Goal: Navigation & Orientation: Understand site structure

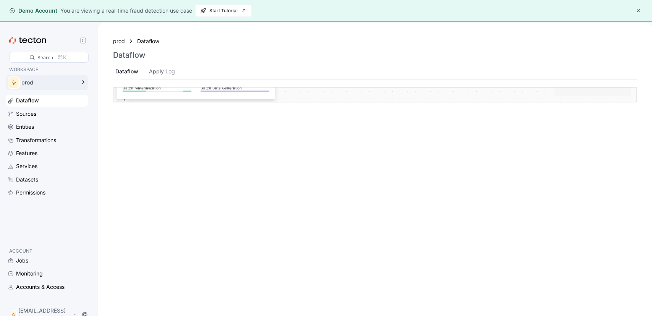
click at [74, 81] on div "prod" at bounding box center [48, 82] width 54 height 5
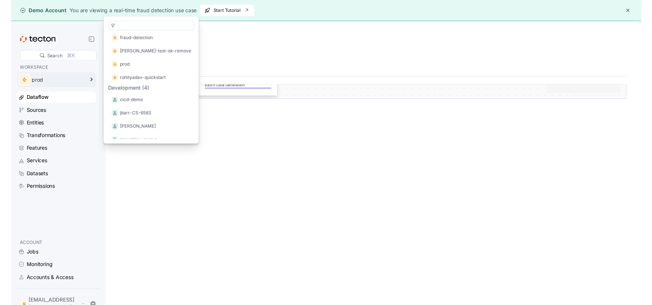
scroll to position [55, 0]
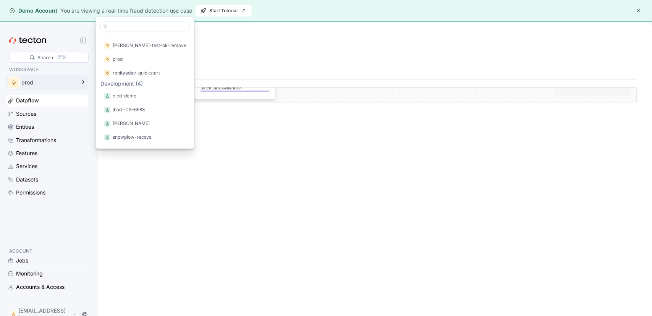
click at [103, 98] on div "prod Dataflow Dataflow Dataflow Apply Log Batch Data Source transactions_batch …" at bounding box center [375, 181] width 554 height 316
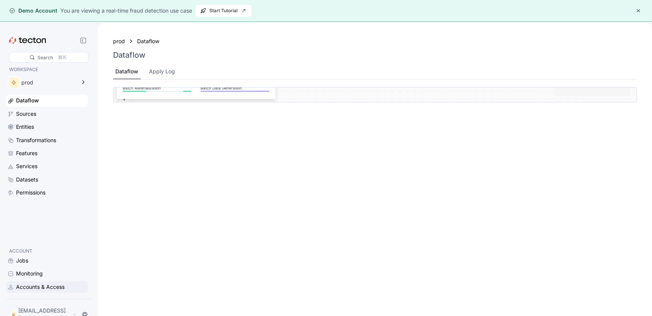
click at [47, 98] on div "Accounts & Access" at bounding box center [40, 287] width 48 height 8
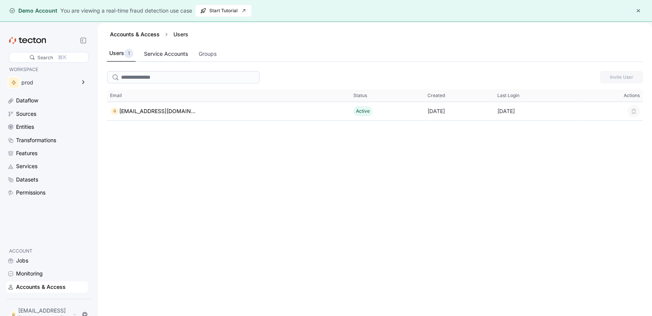
click at [174, 57] on div "Service Accounts" at bounding box center [166, 54] width 44 height 8
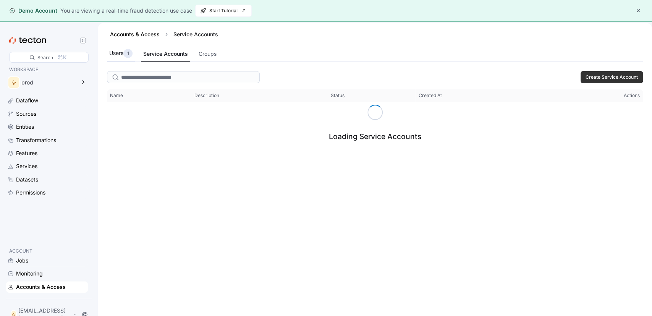
click at [125, 53] on div "1" at bounding box center [127, 53] width 9 height 9
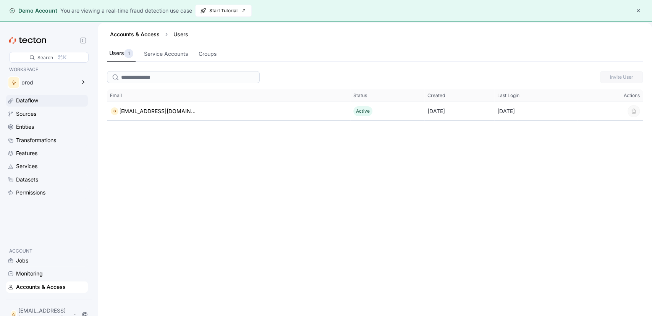
click at [47, 98] on div "Dataflow" at bounding box center [51, 100] width 70 height 8
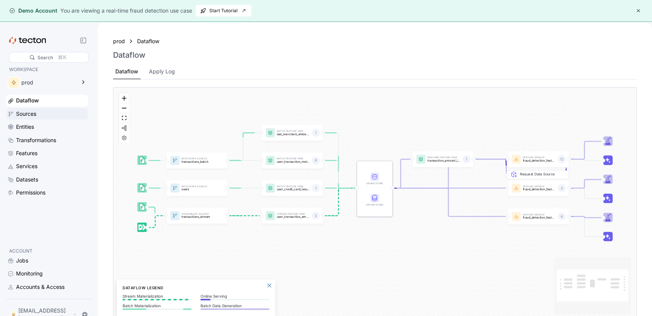
click at [46, 98] on div "Sources" at bounding box center [51, 114] width 70 height 8
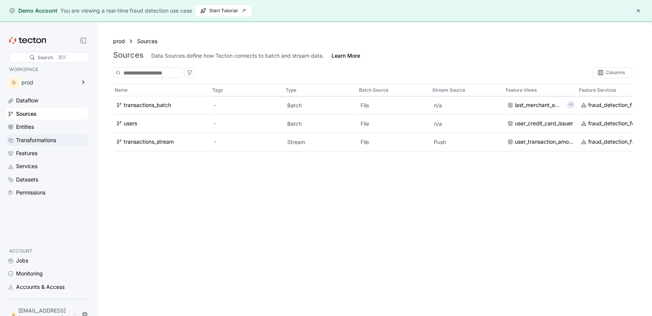
click at [26, 98] on div "Transformations" at bounding box center [36, 140] width 40 height 8
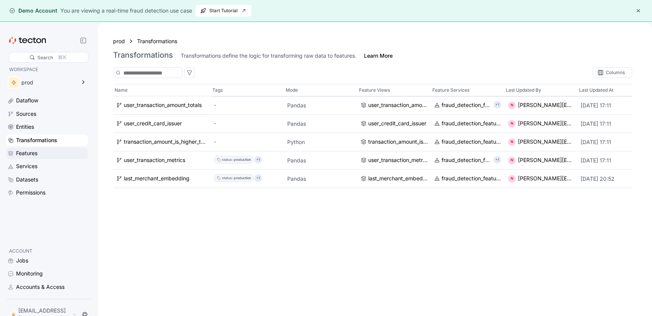
click at [53, 98] on div "Features" at bounding box center [51, 153] width 70 height 8
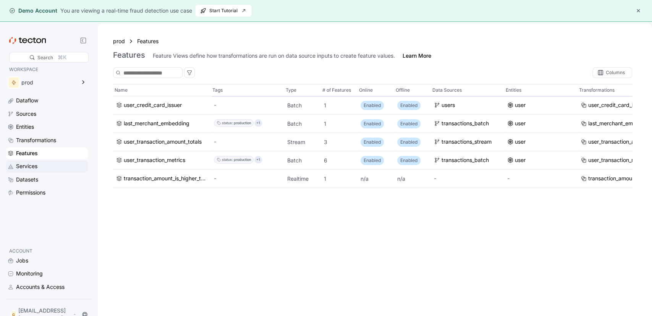
click at [51, 98] on div "Services" at bounding box center [51, 166] width 70 height 8
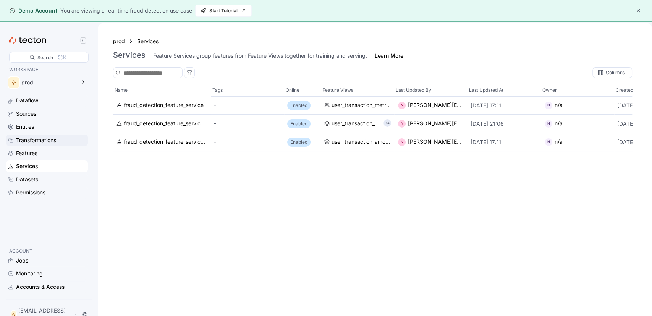
click at [59, 98] on div "Transformations" at bounding box center [51, 140] width 70 height 8
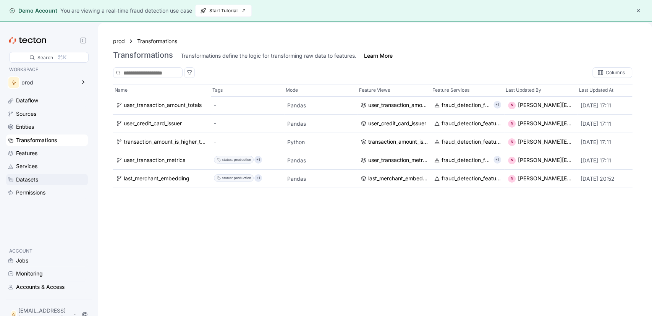
click at [48, 98] on div "Datasets" at bounding box center [51, 179] width 70 height 8
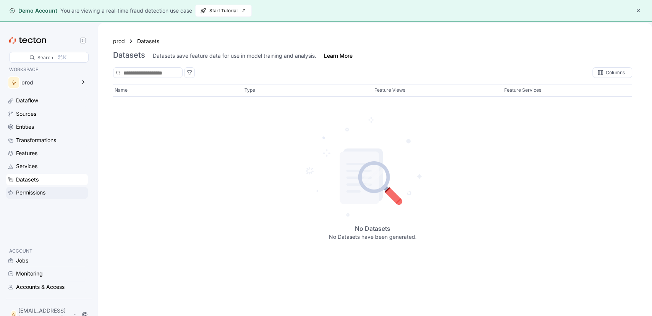
click at [50, 98] on div "Permissions" at bounding box center [51, 192] width 70 height 8
